Goal: Find contact information: Find contact information

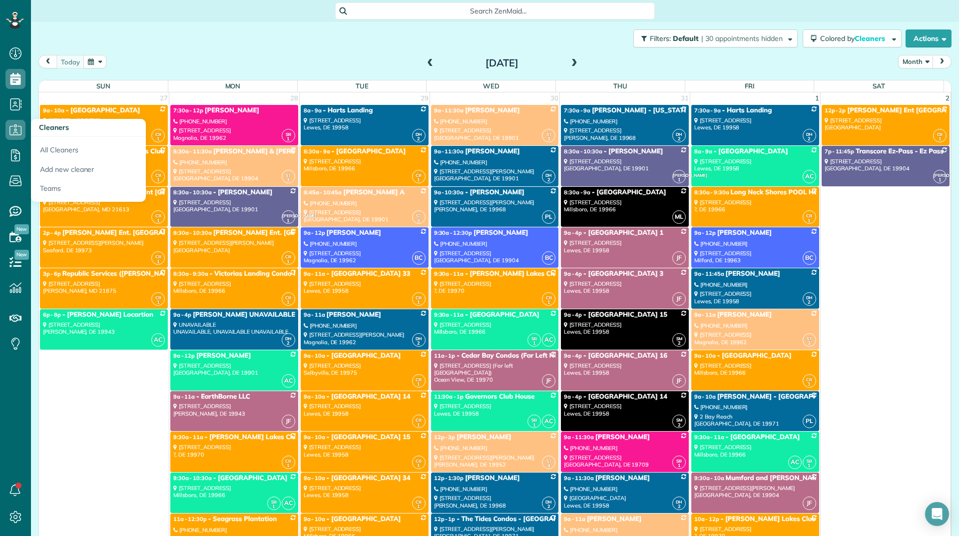
scroll to position [3747, 0]
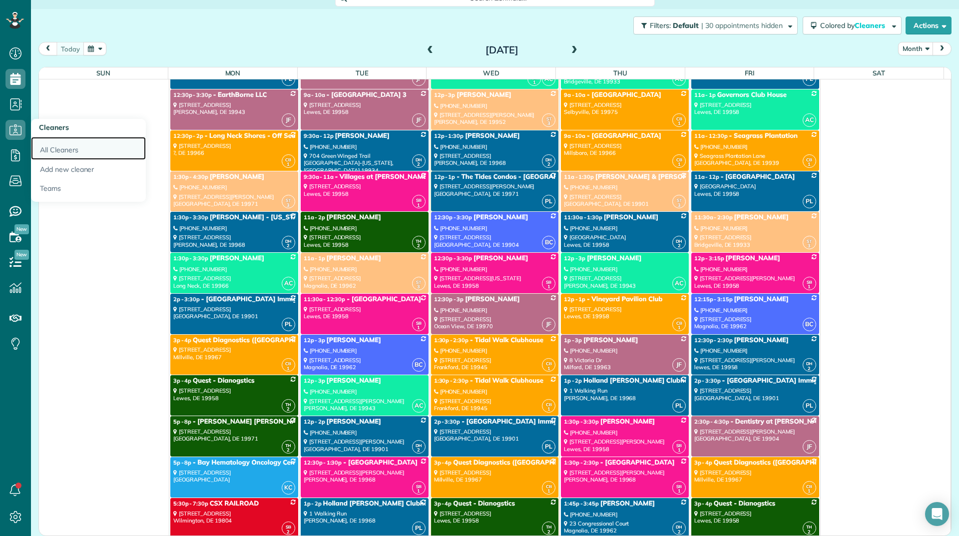
click at [43, 144] on link "All Cleaners" at bounding box center [88, 148] width 115 height 23
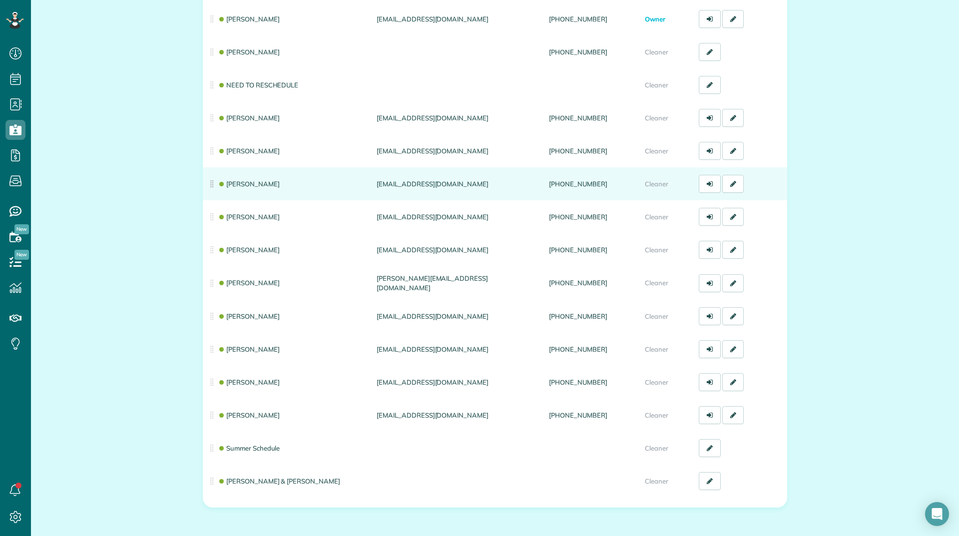
scroll to position [150, 0]
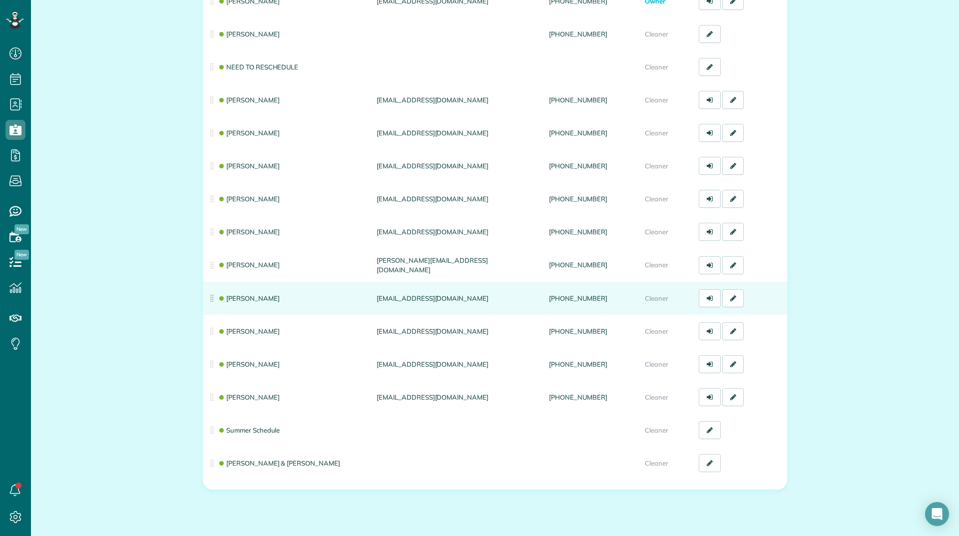
click at [250, 293] on td "[PERSON_NAME]" at bounding box center [288, 298] width 170 height 33
click at [250, 296] on link "[PERSON_NAME]" at bounding box center [249, 298] width 62 height 8
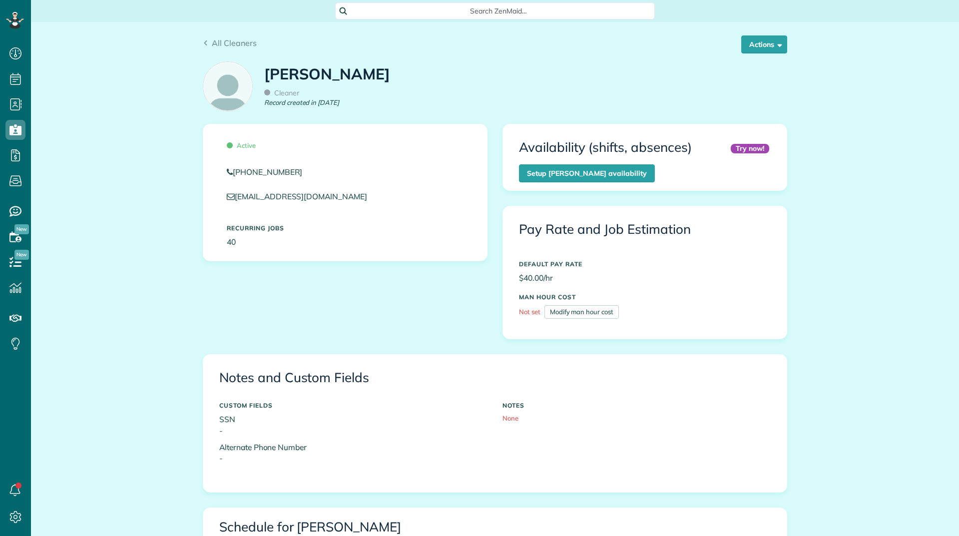
scroll to position [4, 4]
click at [369, 199] on icon at bounding box center [373, 197] width 8 height 8
click at [348, 197] on p "figueroajackie75@gmail.com" at bounding box center [345, 196] width 237 height 11
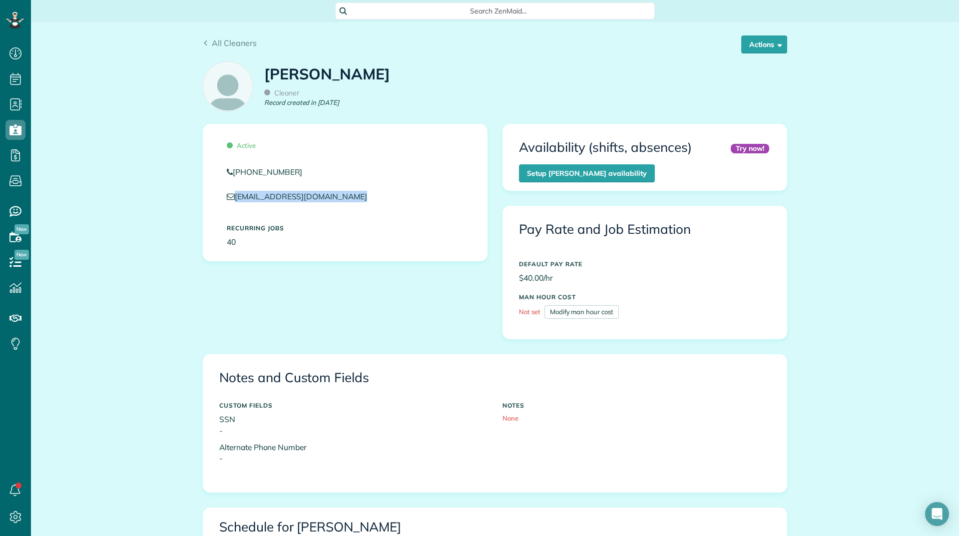
copy div "figueroajackie75@gmail.com"
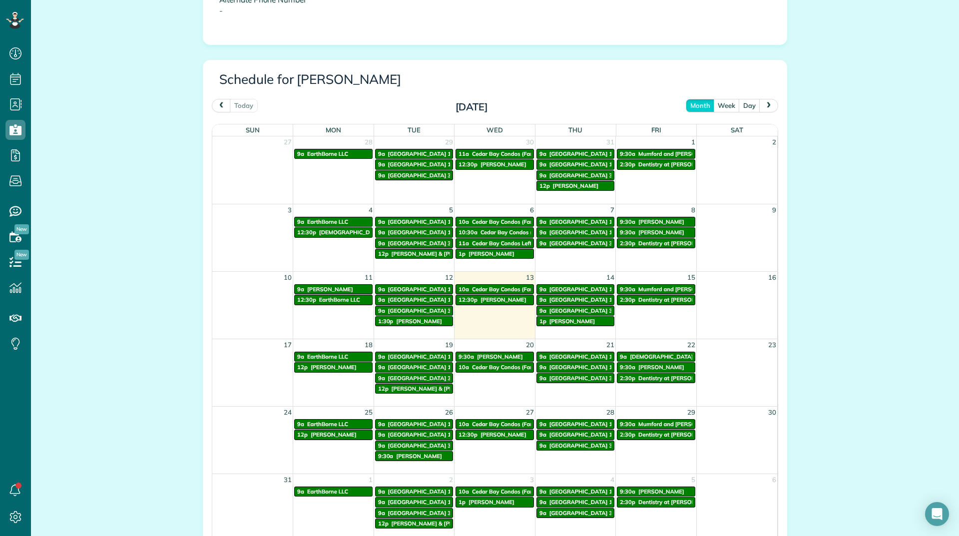
scroll to position [450, 0]
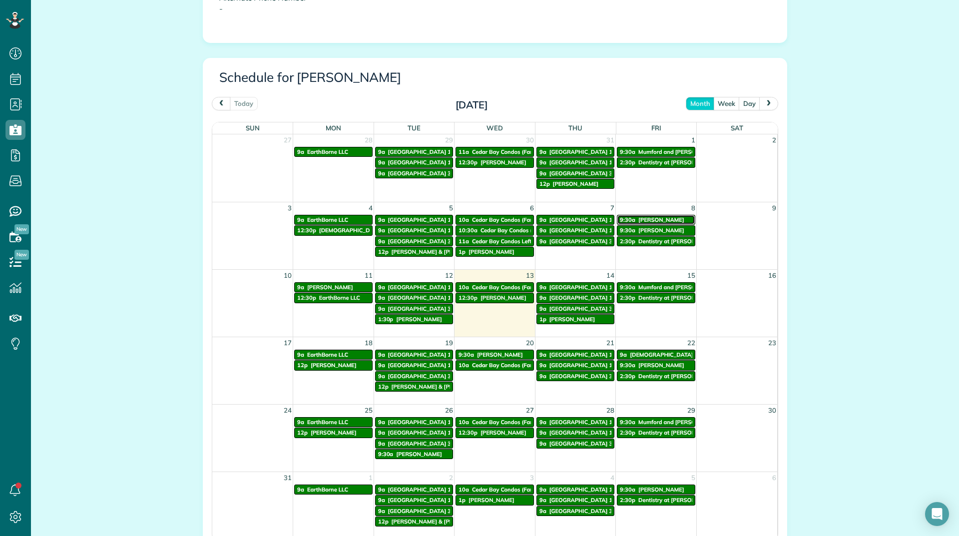
click at [668, 217] on span "Doreen Stankovits" at bounding box center [661, 219] width 46 height 7
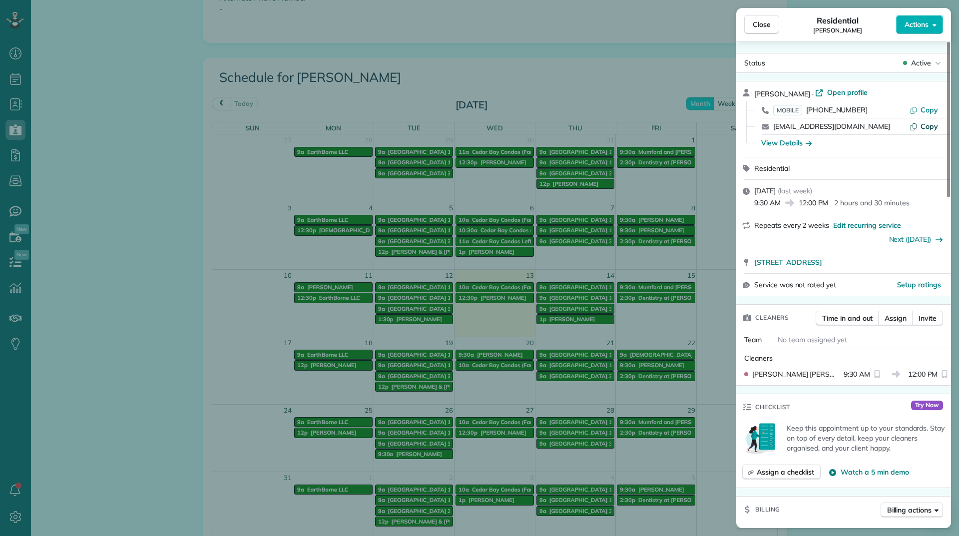
click at [924, 124] on span "Copy" at bounding box center [929, 126] width 17 height 9
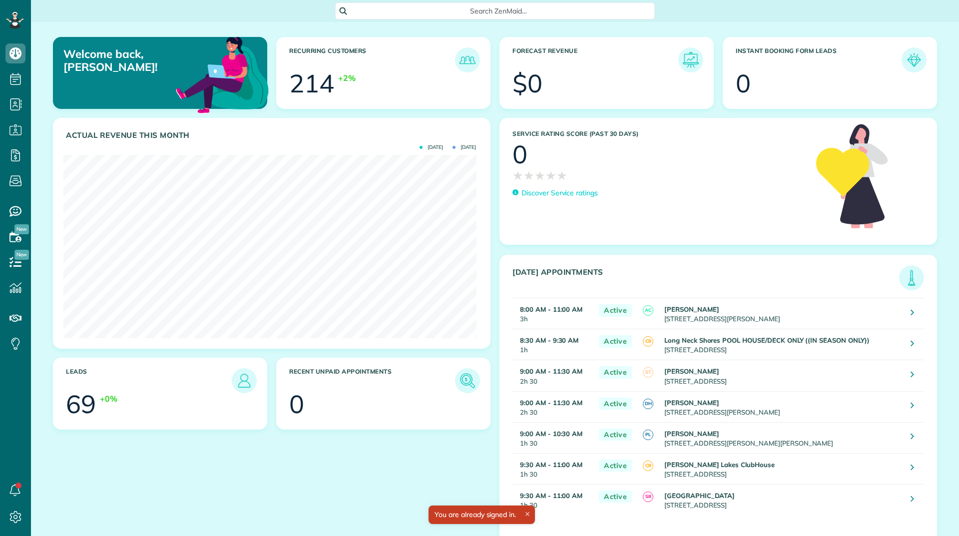
scroll to position [183, 413]
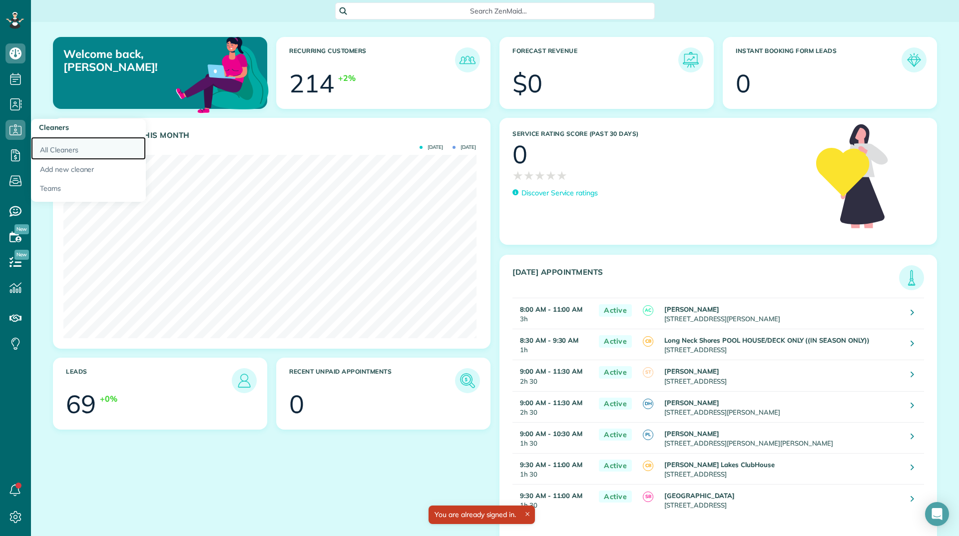
click at [68, 152] on link "All Cleaners" at bounding box center [88, 148] width 115 height 23
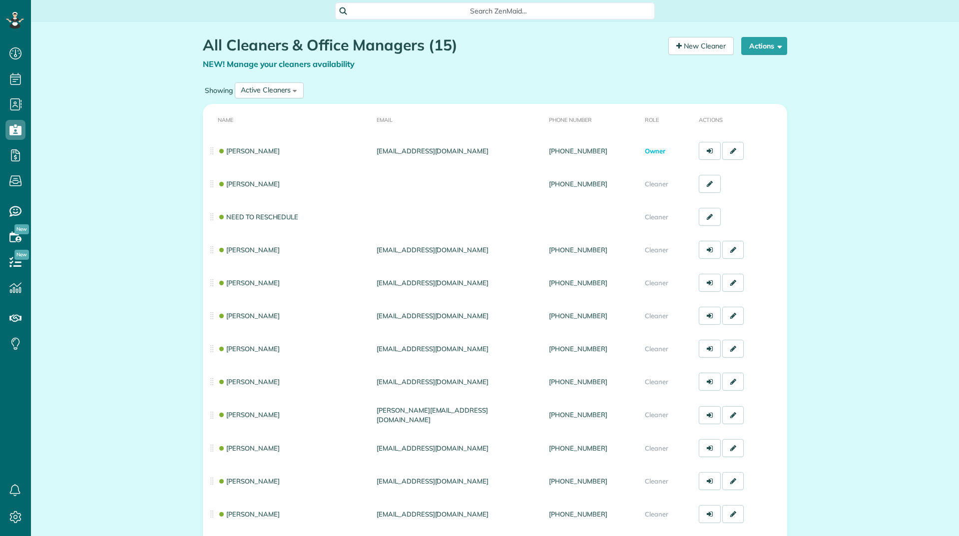
scroll to position [4, 4]
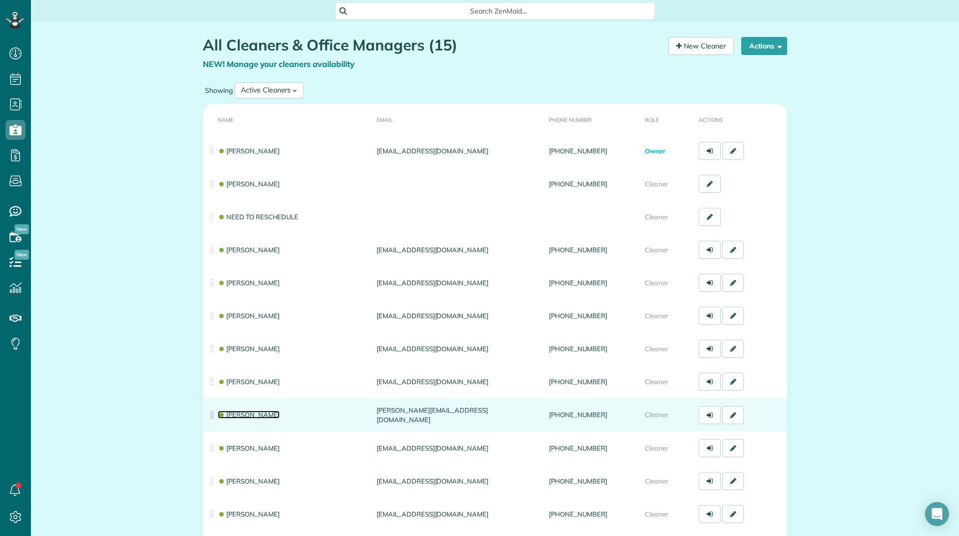
click at [235, 413] on link "[PERSON_NAME]" at bounding box center [249, 415] width 62 height 8
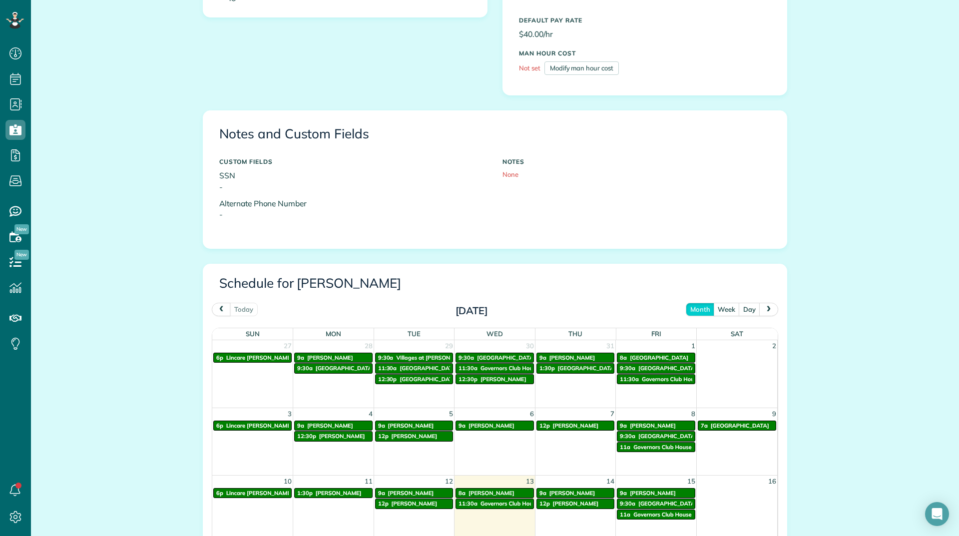
scroll to position [400, 0]
